Goal: Find contact information: Find contact information

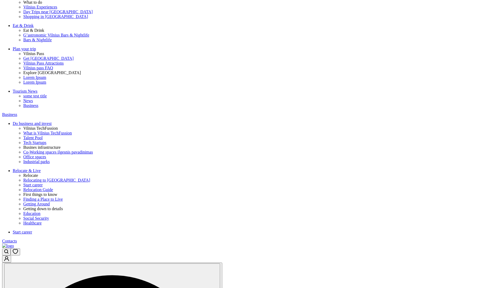
scroll to position [146, 0]
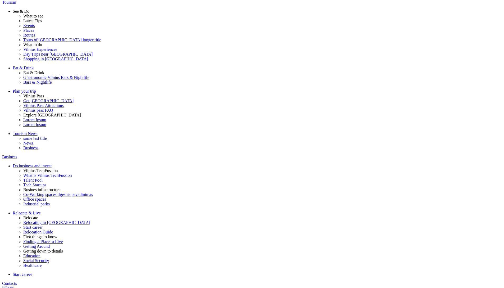
scroll to position [173, 0]
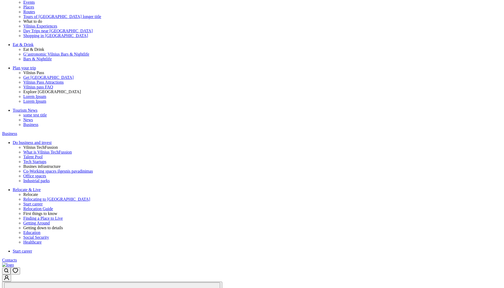
scroll to position [117, 0]
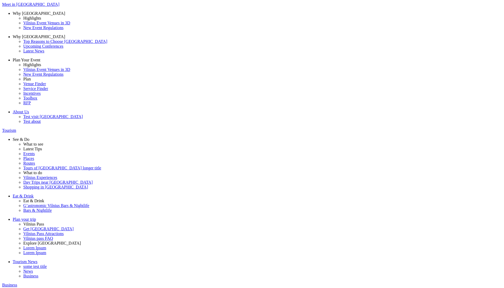
drag, startPoint x: 244, startPoint y: 94, endPoint x: 236, endPoint y: 83, distance: 13.3
drag, startPoint x: 279, startPoint y: 121, endPoint x: 156, endPoint y: 80, distance: 129.6
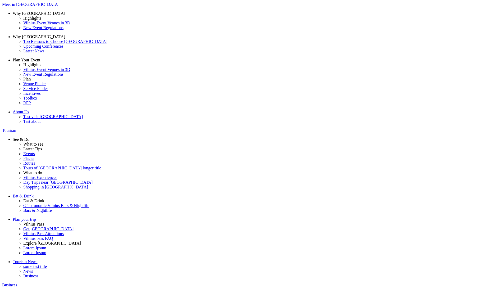
copy div "Lorem Ipsum is simply dummy text of the printing and typesetting industry. Lore…"
